Goal: Information Seeking & Learning: Check status

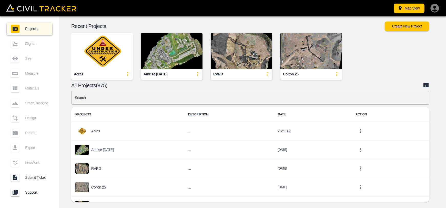
click at [93, 43] on img "button" at bounding box center [101, 51] width 61 height 36
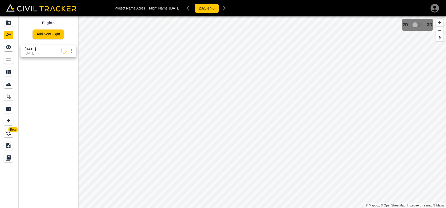
click at [36, 52] on span "[DATE]" at bounding box center [43, 53] width 36 height 4
click at [7, 48] on icon "See" at bounding box center [8, 47] width 6 height 6
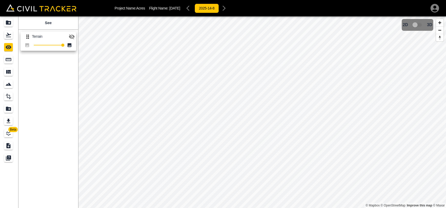
click at [71, 34] on icon "button" at bounding box center [72, 37] width 6 height 6
click at [10, 21] on icon "Projects" at bounding box center [8, 22] width 5 height 4
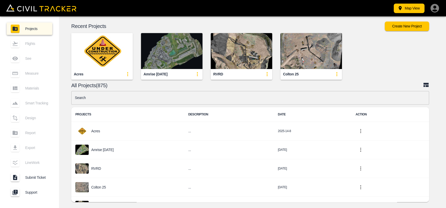
click at [185, 50] on img "button" at bounding box center [171, 51] width 61 height 36
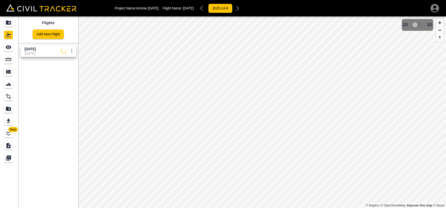
click at [41, 54] on span "[DATE]" at bounding box center [43, 53] width 36 height 4
click at [9, 60] on icon "Measure" at bounding box center [8, 59] width 6 height 6
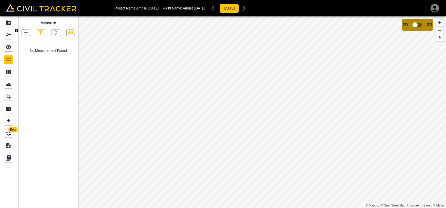
click at [7, 38] on icon "Flights" at bounding box center [8, 35] width 6 height 6
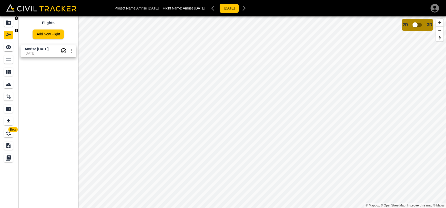
click at [7, 26] on div "Projects" at bounding box center [8, 22] width 9 height 8
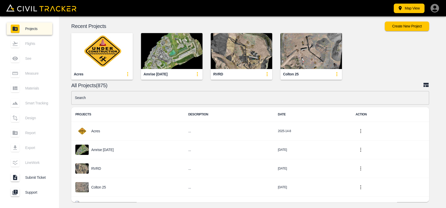
click at [81, 52] on img "button" at bounding box center [101, 51] width 61 height 36
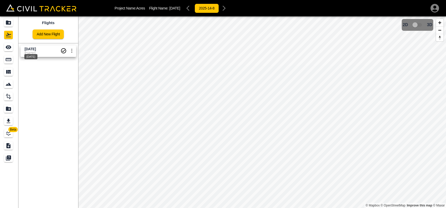
click at [34, 49] on span "[DATE]" at bounding box center [30, 49] width 11 height 4
click at [11, 23] on icon "Projects" at bounding box center [8, 22] width 5 height 4
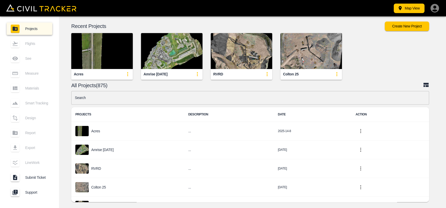
click at [112, 100] on input "text" at bounding box center [250, 98] width 358 height 14
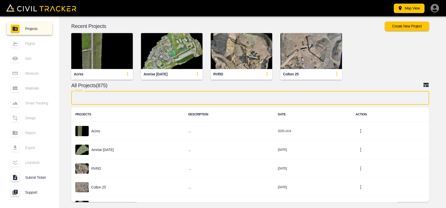
click at [151, 94] on input "text" at bounding box center [250, 98] width 358 height 14
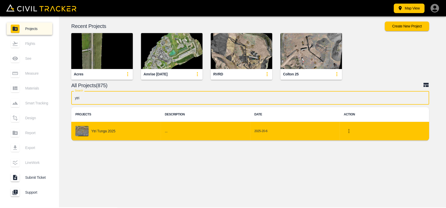
type input "ytri"
click at [117, 130] on div "Ytri Tunga 2025" at bounding box center [115, 131] width 81 height 10
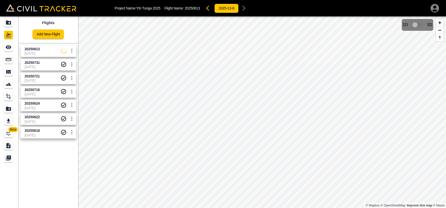
click at [32, 53] on span "[DATE]" at bounding box center [43, 53] width 36 height 4
click at [12, 49] on div "See" at bounding box center [8, 47] width 9 height 8
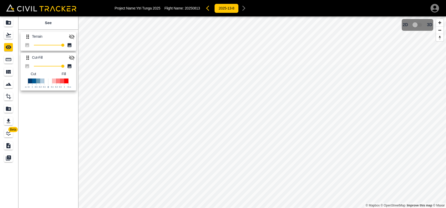
click at [71, 35] on icon "button" at bounding box center [72, 36] width 6 height 5
click at [73, 35] on icon "button" at bounding box center [72, 37] width 6 height 4
click at [73, 60] on icon "button" at bounding box center [72, 58] width 6 height 6
click at [74, 58] on icon "button" at bounding box center [72, 58] width 6 height 4
click at [74, 58] on icon "button" at bounding box center [72, 57] width 6 height 5
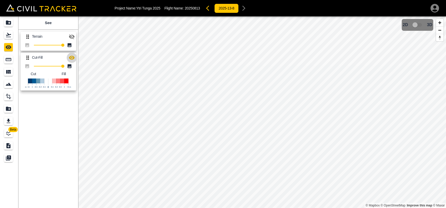
click at [74, 54] on button "button" at bounding box center [72, 58] width 10 height 10
click at [73, 40] on button "button" at bounding box center [72, 37] width 10 height 10
click at [13, 38] on div "Flights" at bounding box center [9, 35] width 10 height 8
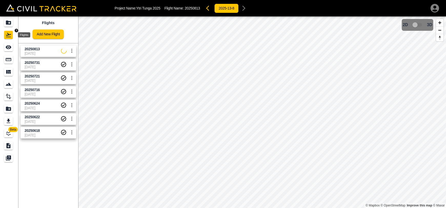
click at [11, 22] on icon "Projects" at bounding box center [8, 22] width 6 height 6
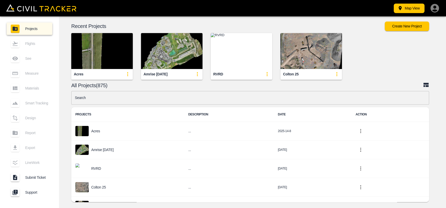
click at [124, 100] on input "text" at bounding box center [250, 98] width 358 height 14
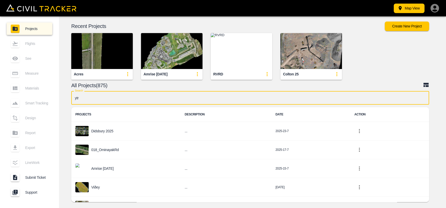
type input "ytri"
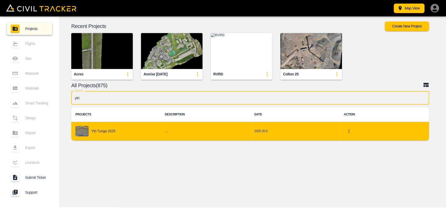
click at [100, 132] on p "Ytri Tunga 2025" at bounding box center [103, 131] width 24 height 4
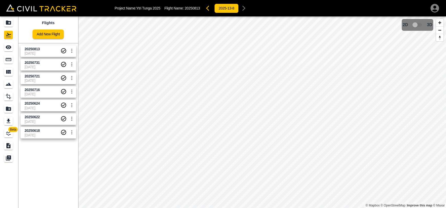
click at [31, 52] on span "[DATE]" at bounding box center [43, 53] width 36 height 4
click at [10, 48] on icon "See" at bounding box center [9, 47] width 6 height 4
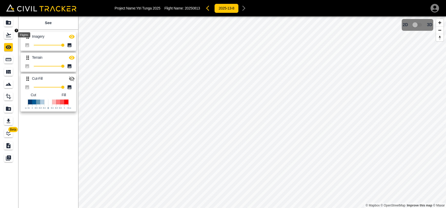
click at [8, 36] on icon "Flights" at bounding box center [8, 35] width 6 height 6
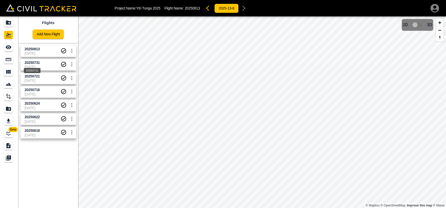
click at [38, 65] on div "20250731" at bounding box center [32, 68] width 18 height 9
click at [7, 50] on div "See" at bounding box center [8, 47] width 9 height 8
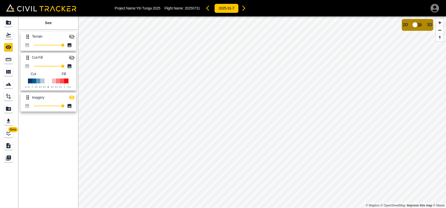
click at [71, 98] on icon "button" at bounding box center [72, 97] width 6 height 6
click at [10, 38] on div "Flights" at bounding box center [8, 35] width 9 height 8
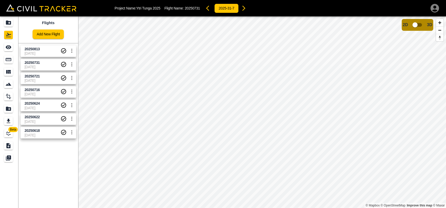
click at [36, 51] on span "[DATE]" at bounding box center [43, 53] width 36 height 4
click at [12, 49] on div "See" at bounding box center [8, 47] width 9 height 8
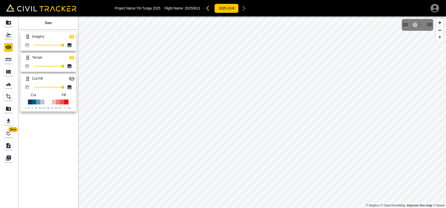
click at [207, 8] on icon "button" at bounding box center [207, 8] width 3 height 5
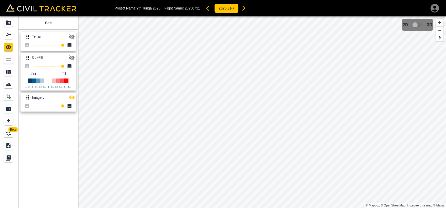
click at [72, 92] on button "button" at bounding box center [72, 97] width 10 height 10
click at [72, 96] on icon "button" at bounding box center [72, 97] width 6 height 6
click at [10, 67] on link at bounding box center [9, 72] width 18 height 12
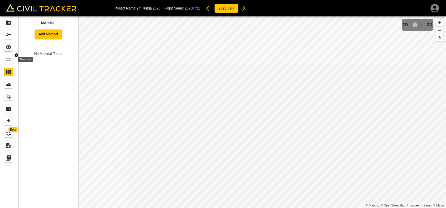
click at [9, 59] on icon "Measure" at bounding box center [9, 59] width 6 height 3
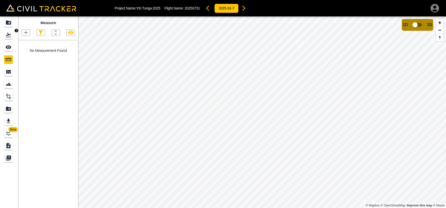
click at [7, 21] on icon "Projects" at bounding box center [8, 22] width 5 height 4
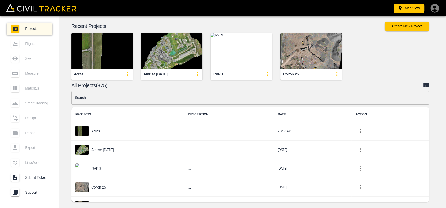
click at [96, 49] on img "button" at bounding box center [101, 51] width 61 height 36
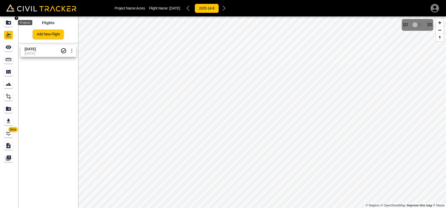
click at [12, 24] on div "Projects" at bounding box center [8, 22] width 9 height 8
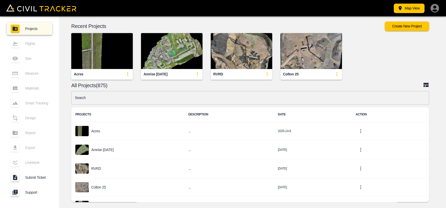
click at [166, 98] on input "text" at bounding box center [250, 98] width 358 height 14
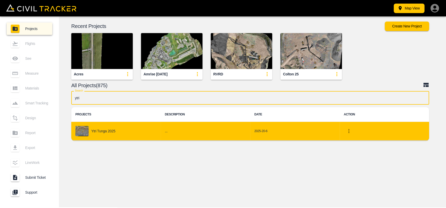
type input "ytri"
click at [131, 135] on div "Ytri Tunga 2025" at bounding box center [115, 131] width 81 height 10
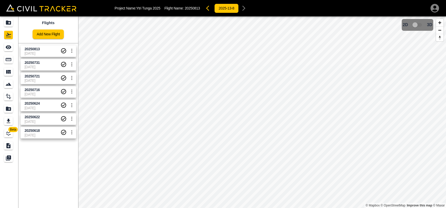
click at [53, 63] on span "20250731" at bounding box center [43, 62] width 36 height 5
click at [47, 47] on span "20250813" at bounding box center [43, 49] width 36 height 5
click at [44, 67] on span "[DATE]" at bounding box center [43, 67] width 36 height 4
click at [41, 51] on span "[DATE]" at bounding box center [43, 53] width 36 height 4
click at [43, 65] on span "[DATE]" at bounding box center [43, 67] width 36 height 4
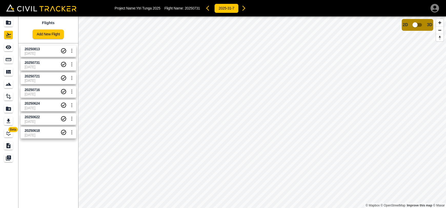
click at [40, 47] on span "20250813" at bounding box center [43, 49] width 36 height 5
click at [40, 63] on span "20250731" at bounding box center [43, 62] width 36 height 5
click at [44, 50] on span "20250813" at bounding box center [43, 49] width 36 height 5
click at [32, 61] on span "20250731" at bounding box center [32, 62] width 15 height 4
click at [43, 48] on span "20250813" at bounding box center [43, 49] width 36 height 5
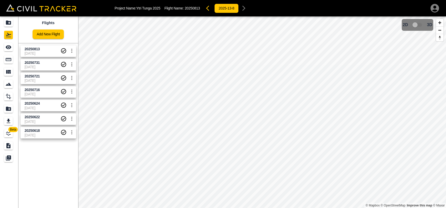
click at [40, 81] on span "[DATE]" at bounding box center [43, 80] width 36 height 4
click at [41, 54] on span "[DATE]" at bounding box center [43, 53] width 36 height 4
click at [9, 24] on icon "Projects" at bounding box center [8, 22] width 5 height 4
